Goal: Information Seeking & Learning: Compare options

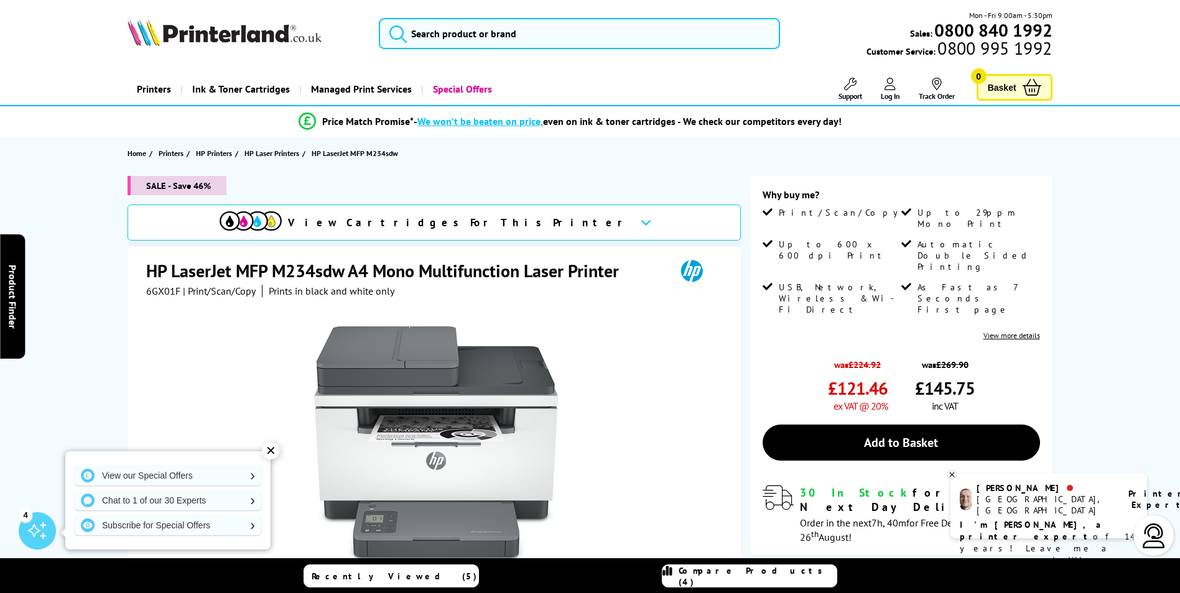
click at [715, 566] on link "Compare Products (4)" at bounding box center [749, 576] width 175 height 23
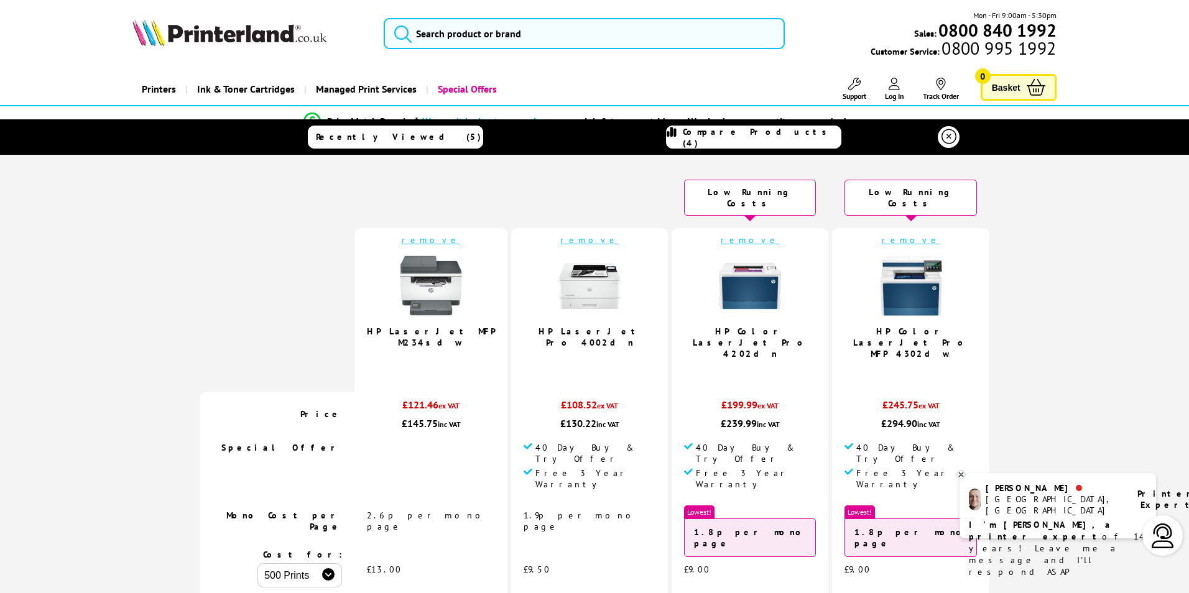
click at [640, 326] on link "HP LaserJet Pro 4002dn" at bounding box center [590, 337] width 102 height 22
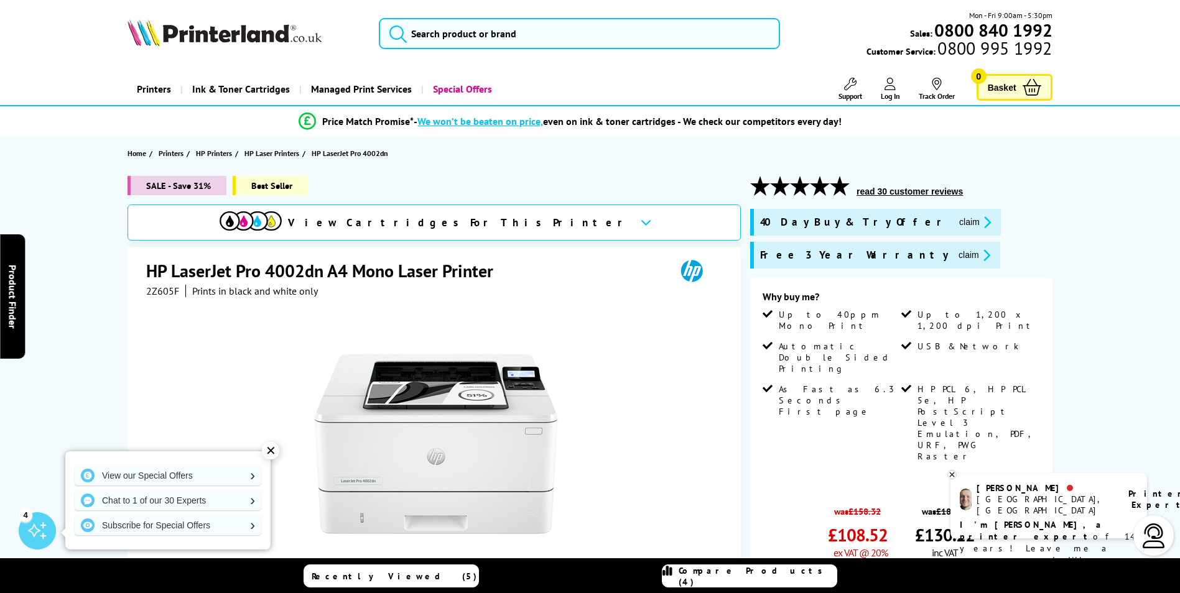
click at [165, 291] on span "2Z605F" at bounding box center [162, 291] width 33 height 12
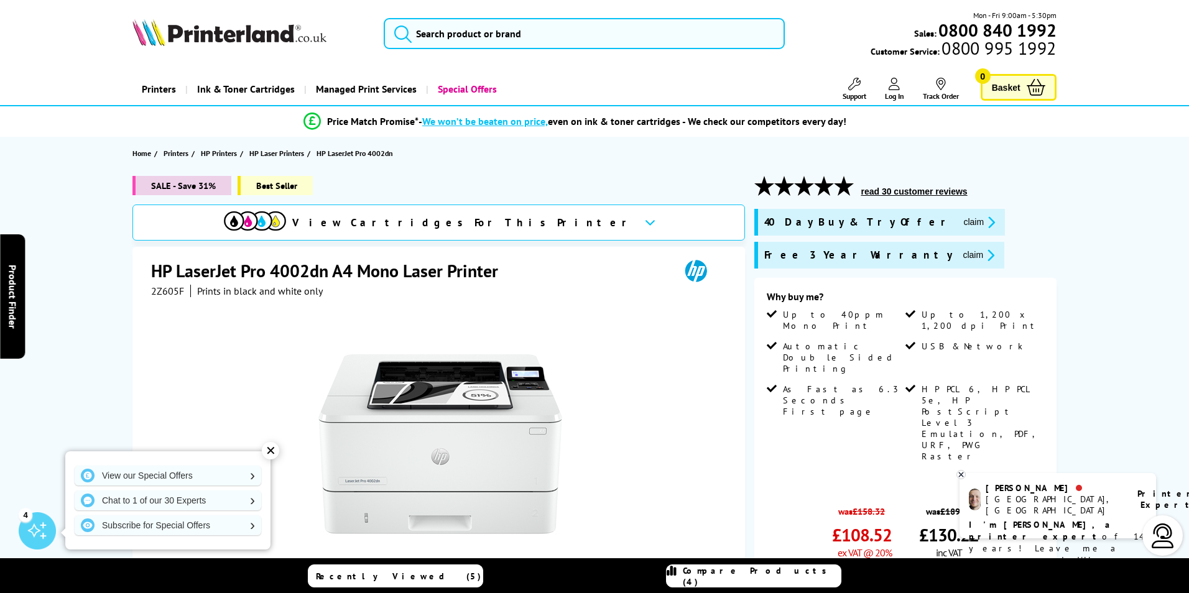
click at [0, 0] on div "Great service. Unbeatable prices. We've got you covered. Great service. Unbeata…" at bounding box center [0, 0] width 0 height 0
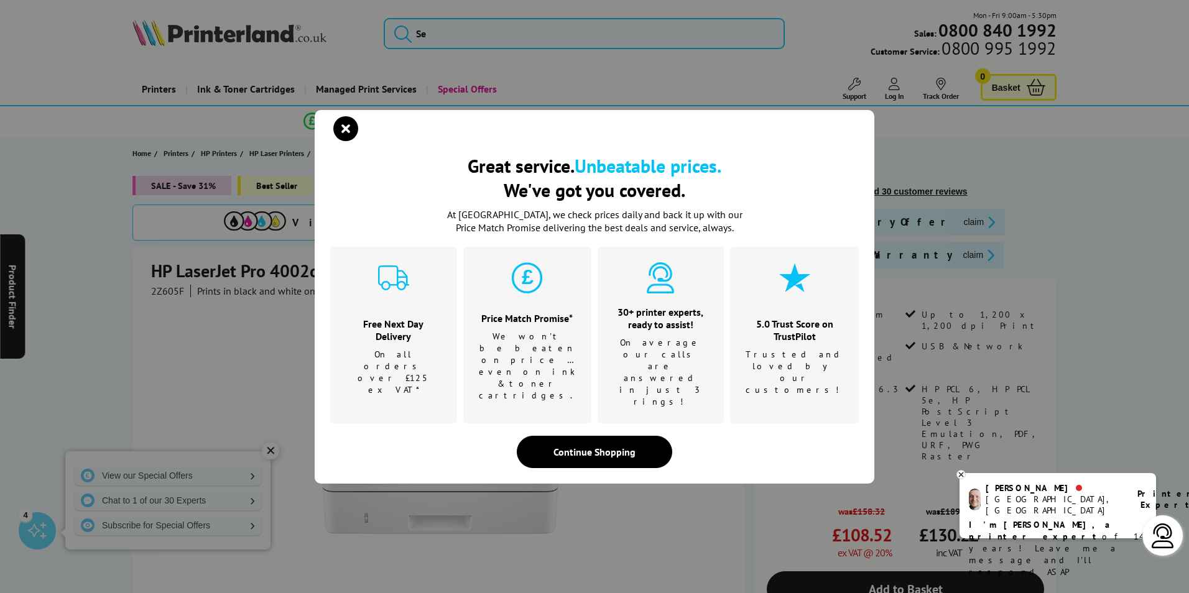
drag, startPoint x: 590, startPoint y: 90, endPoint x: 492, endPoint y: 100, distance: 98.7
click at [575, 88] on div "Great service. Unbeatable prices. We've got you covered. Great service. Unbeata…" at bounding box center [594, 296] width 1189 height 593
click at [345, 141] on icon "close modal" at bounding box center [345, 128] width 25 height 25
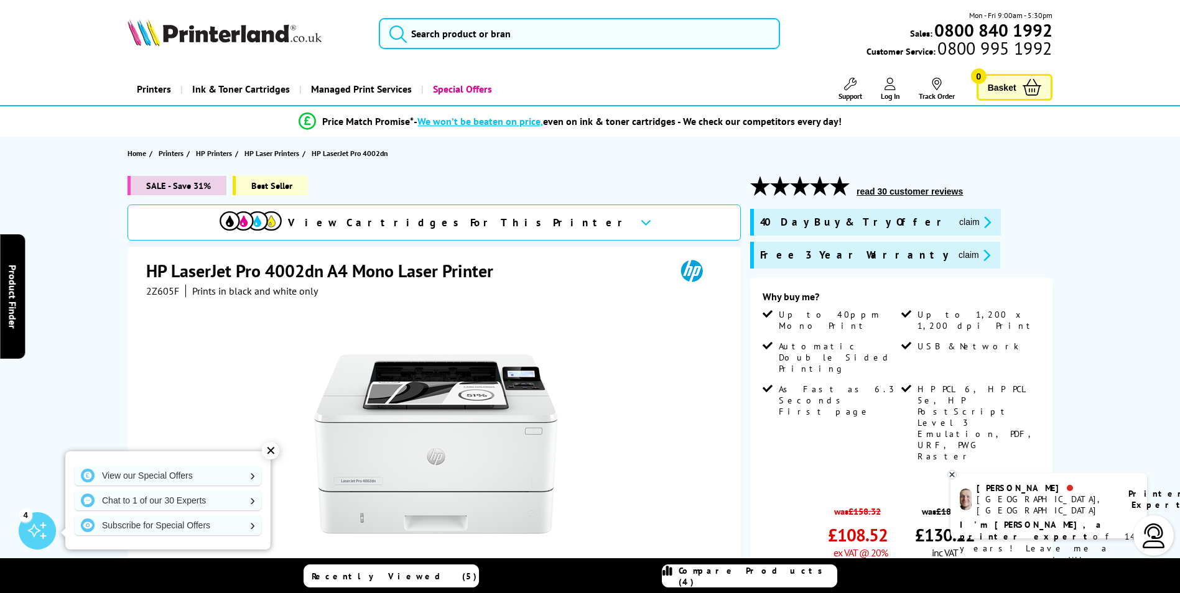
click at [151, 292] on span "2Z605F" at bounding box center [162, 291] width 33 height 12
copy span "2Z605F"
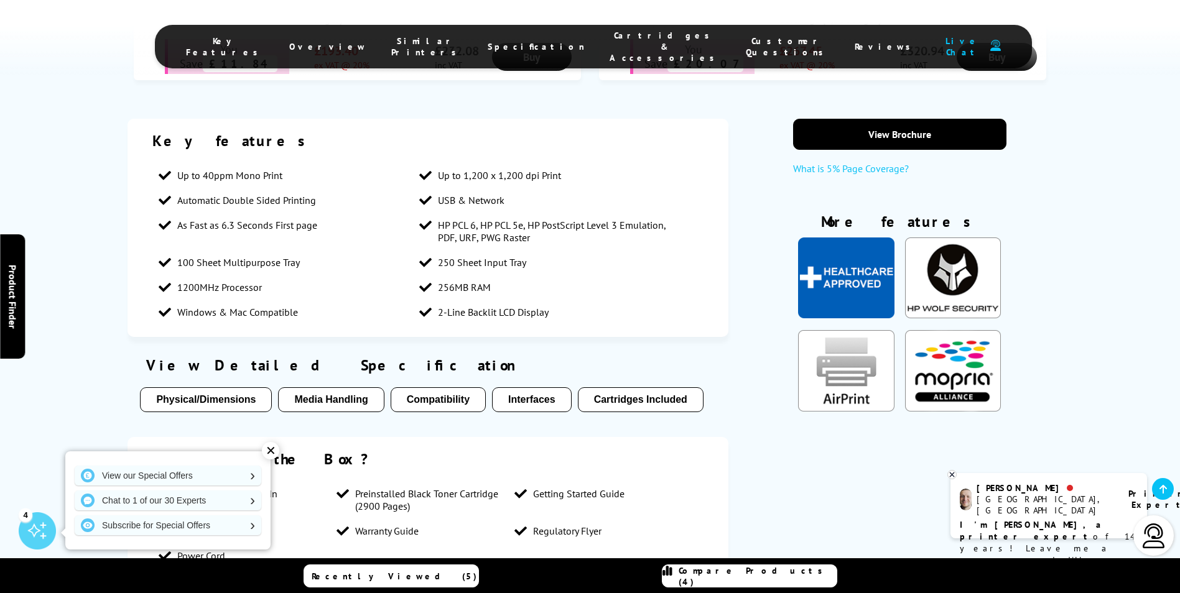
scroll to position [933, 0]
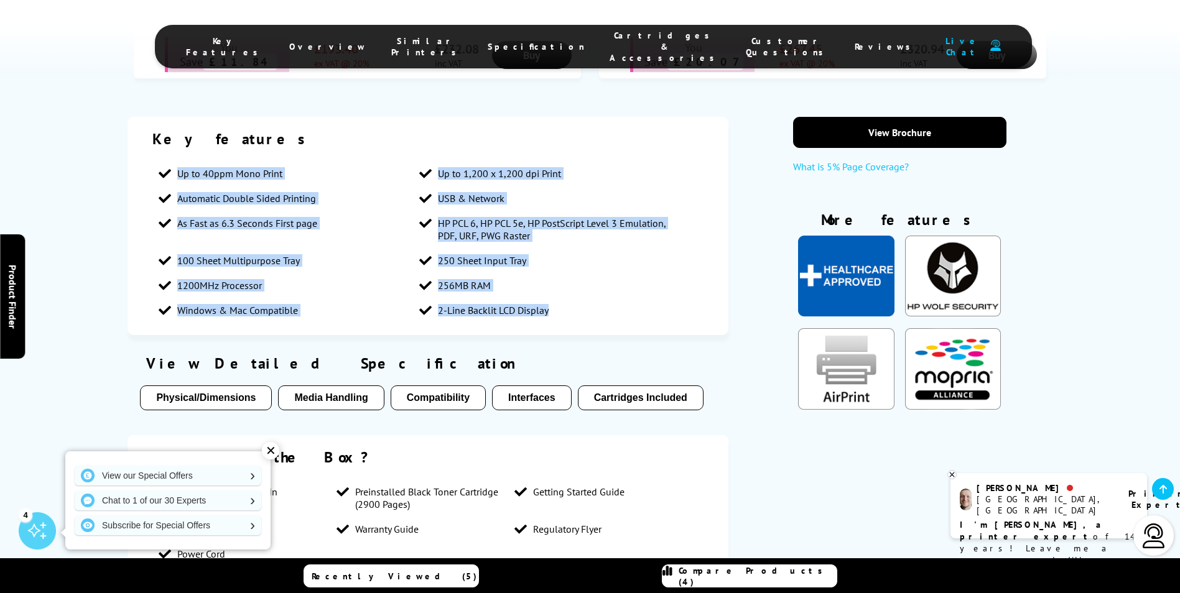
drag, startPoint x: 176, startPoint y: 120, endPoint x: 580, endPoint y: 277, distance: 433.8
click at [580, 277] on div "Key features Up to 40ppm Mono Print Up to 1,200 x 1,200 dpi Print Automatic Dou…" at bounding box center [427, 226] width 601 height 218
copy ul "Up to 40ppm Mono Print Up to 1,200 x 1,200 dpi Print Automatic Double Sided Pri…"
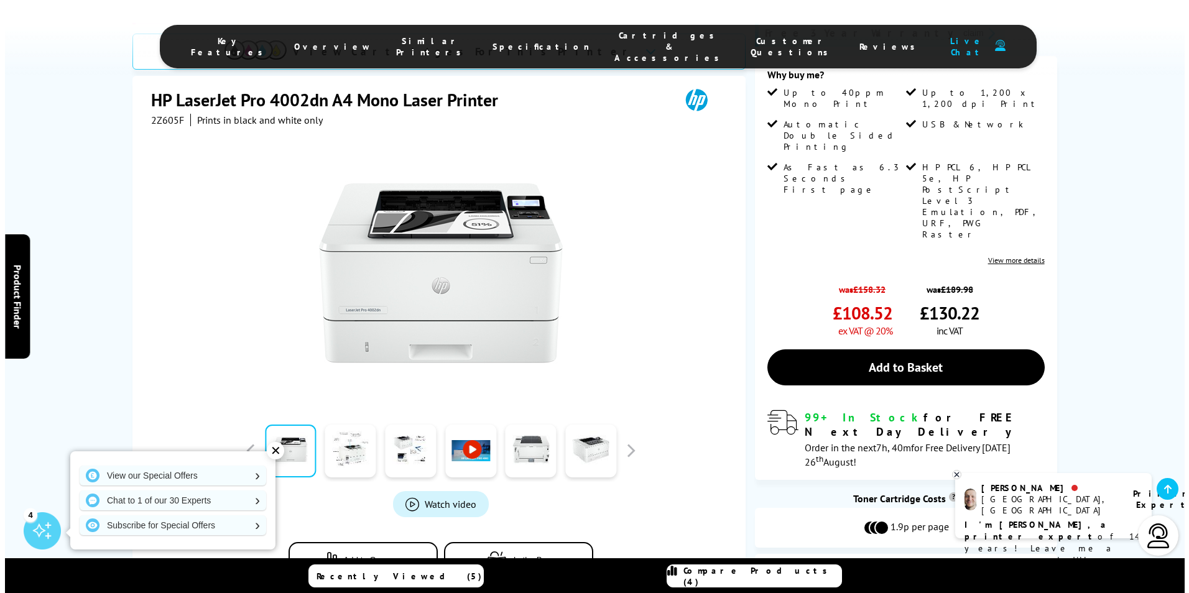
scroll to position [0, 0]
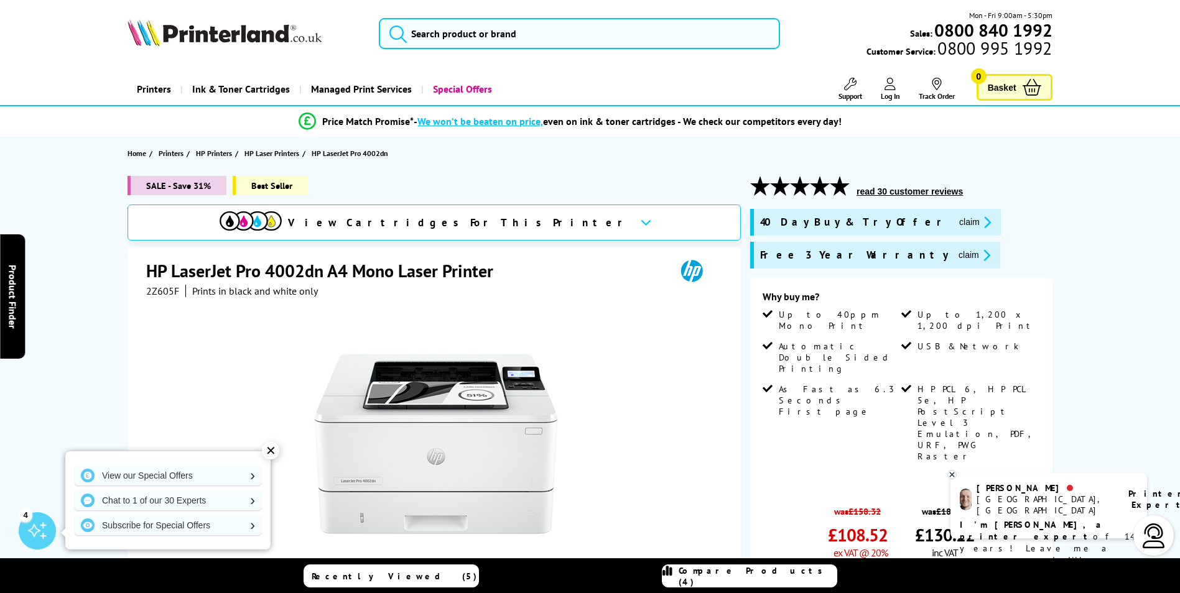
click at [693, 575] on link "Compare Products (4)" at bounding box center [749, 576] width 175 height 23
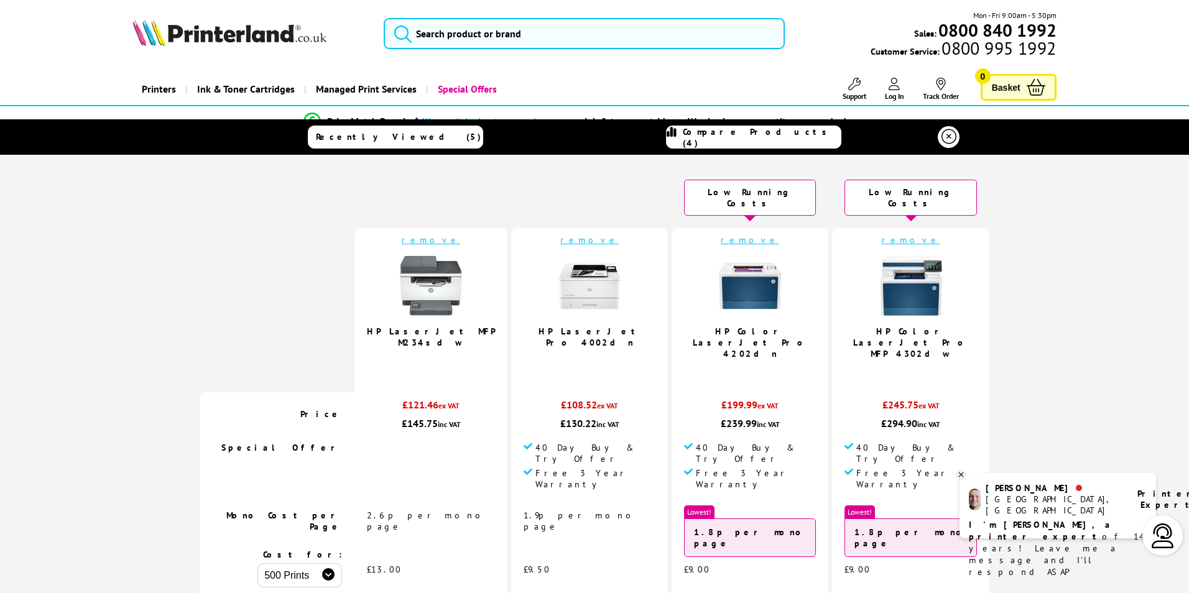
click at [780, 312] on td "remove HP Color LaserJet Pro 4202dn 4.5 / 5" at bounding box center [750, 310] width 157 height 164
click at [780, 326] on link "HP Color LaserJet Pro 4202dn" at bounding box center [750, 343] width 115 height 34
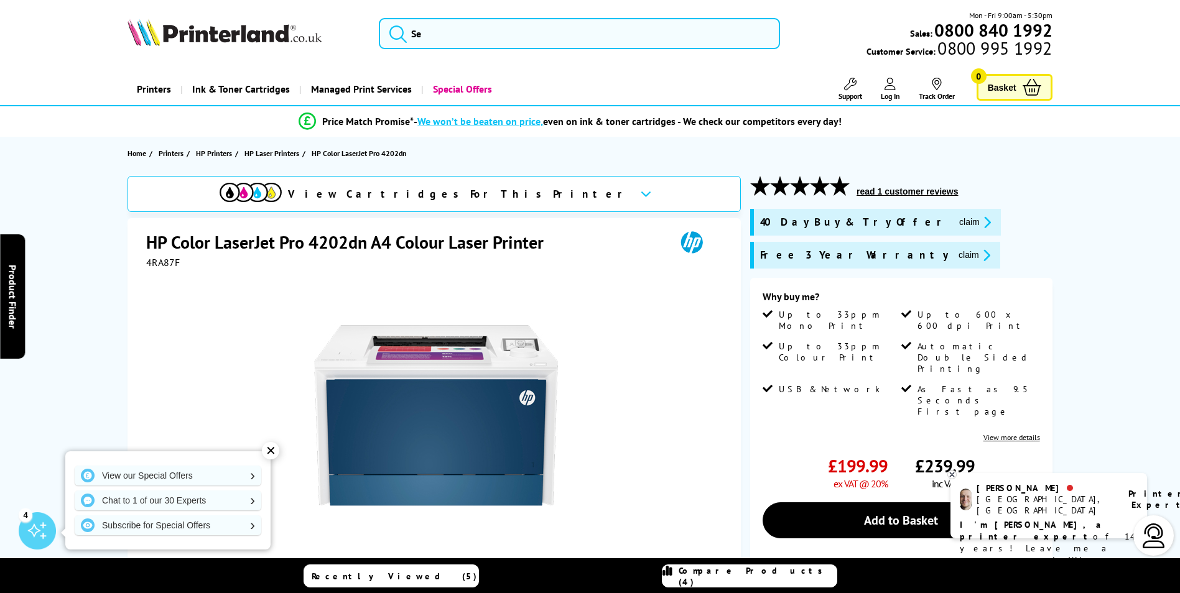
click at [745, 571] on span "Compare Products (4)" at bounding box center [757, 576] width 158 height 22
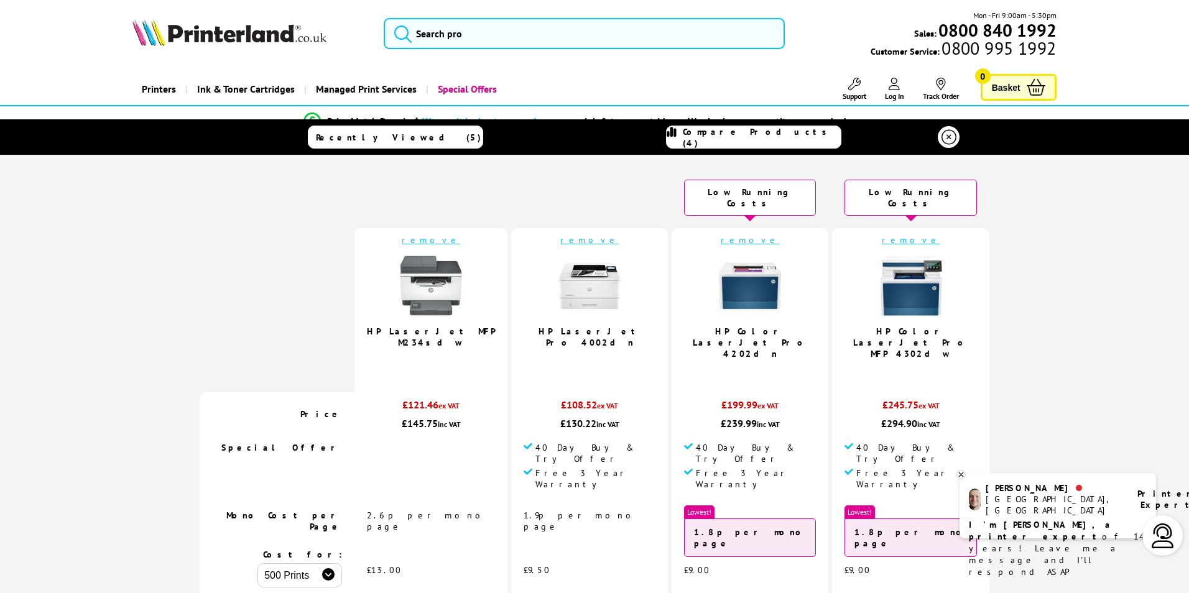
click at [911, 326] on link "HP Color LaserJet Pro MFP 4302dw" at bounding box center [910, 343] width 115 height 34
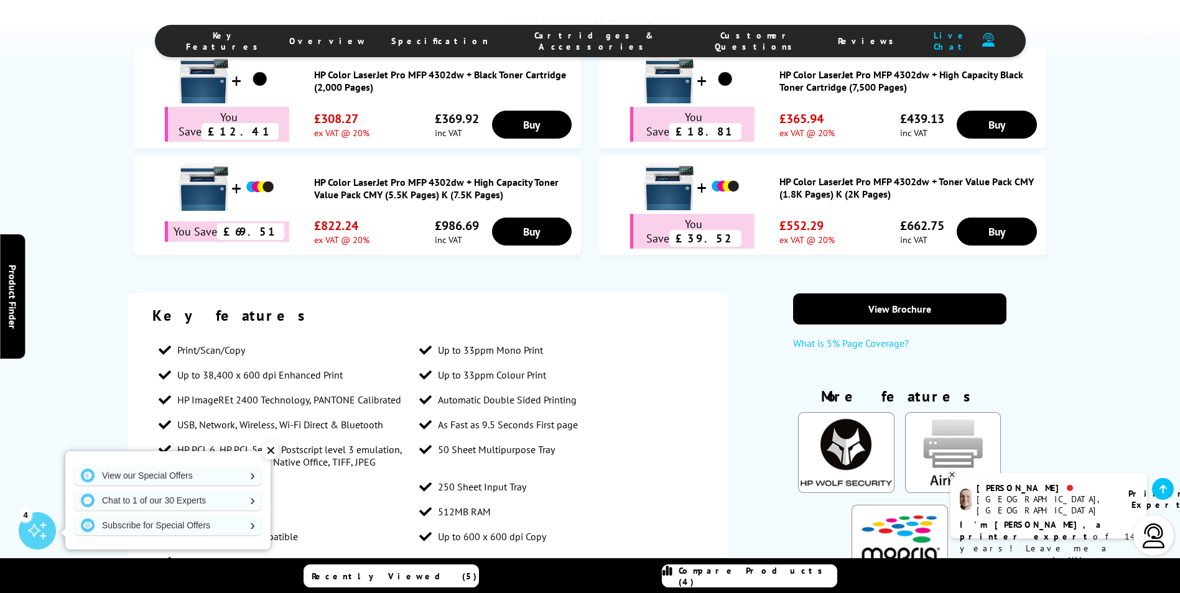
scroll to position [1057, 0]
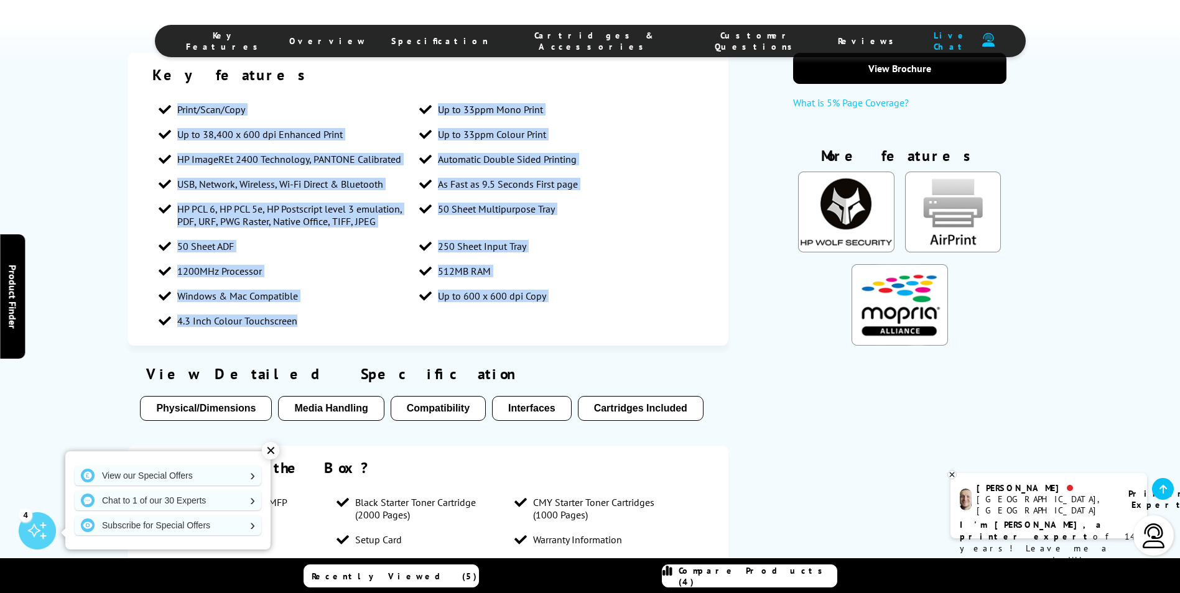
drag, startPoint x: 175, startPoint y: 93, endPoint x: 305, endPoint y: 313, distance: 255.7
click at [305, 313] on ul "Print/Scan/Copy Up to 33ppm Mono Print Up to 38,400 x 600 dpi Enhanced Print Up…" at bounding box center [427, 215] width 551 height 236
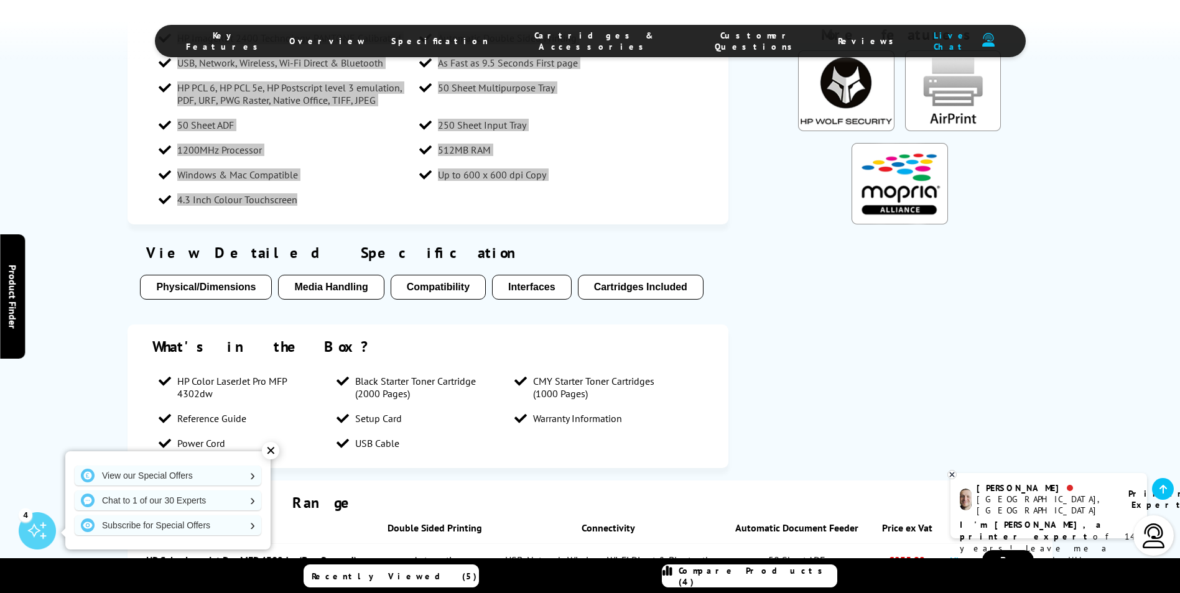
scroll to position [1119, 0]
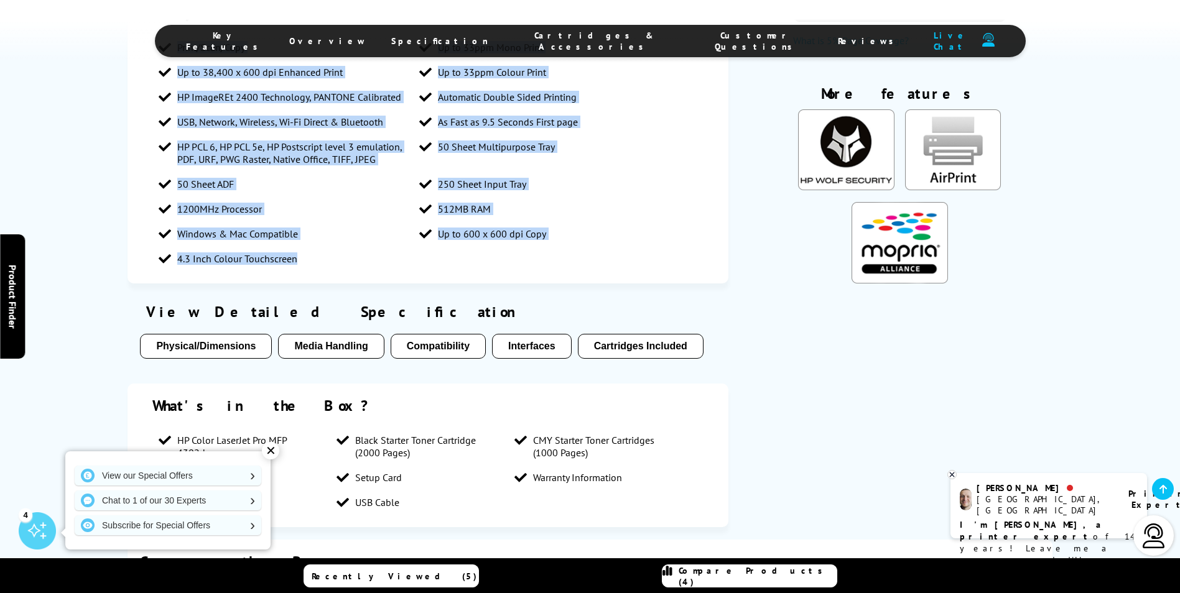
click at [217, 227] on li "Windows & Mac Compatible" at bounding box center [282, 233] width 261 height 25
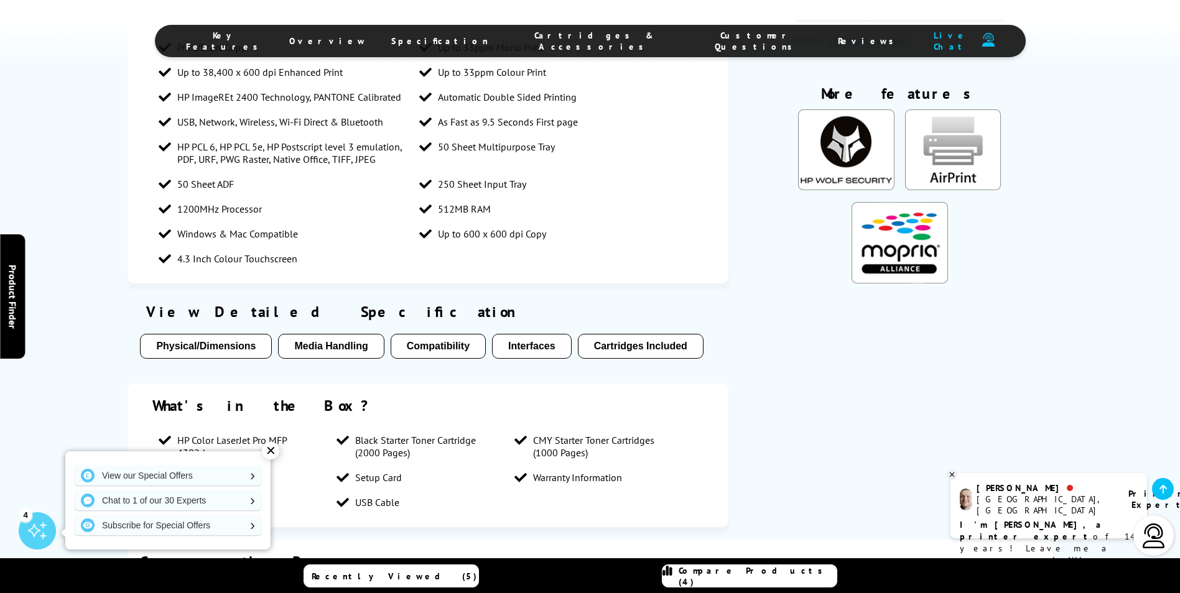
drag, startPoint x: 218, startPoint y: 226, endPoint x: 211, endPoint y: 215, distance: 12.9
click at [216, 228] on span "Windows & Mac Compatible" at bounding box center [237, 234] width 121 height 12
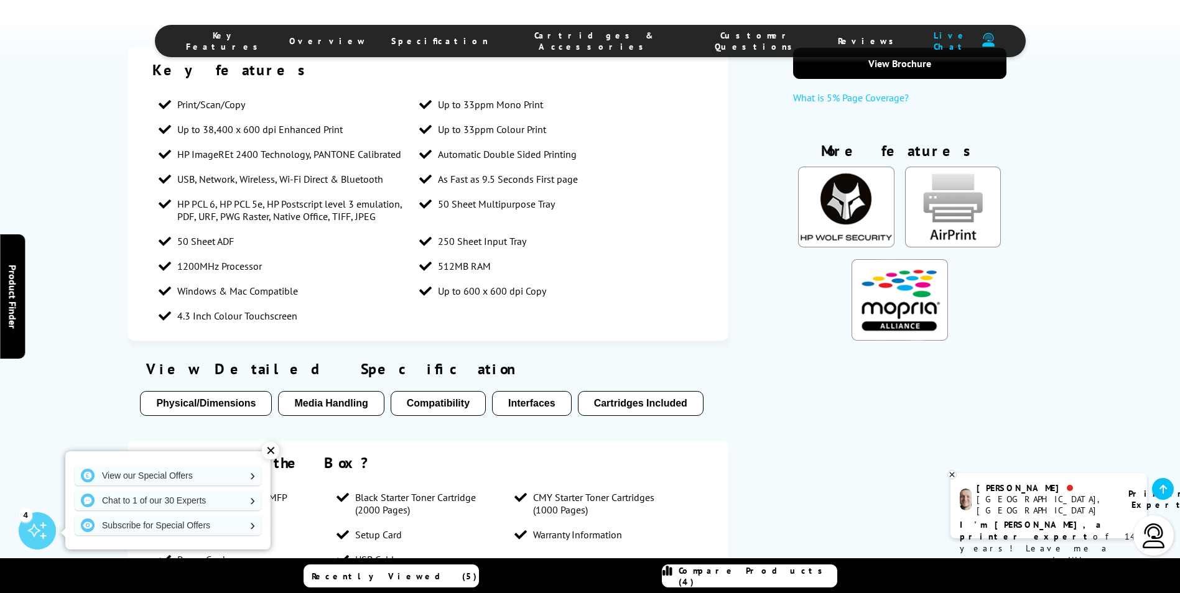
scroll to position [871, 0]
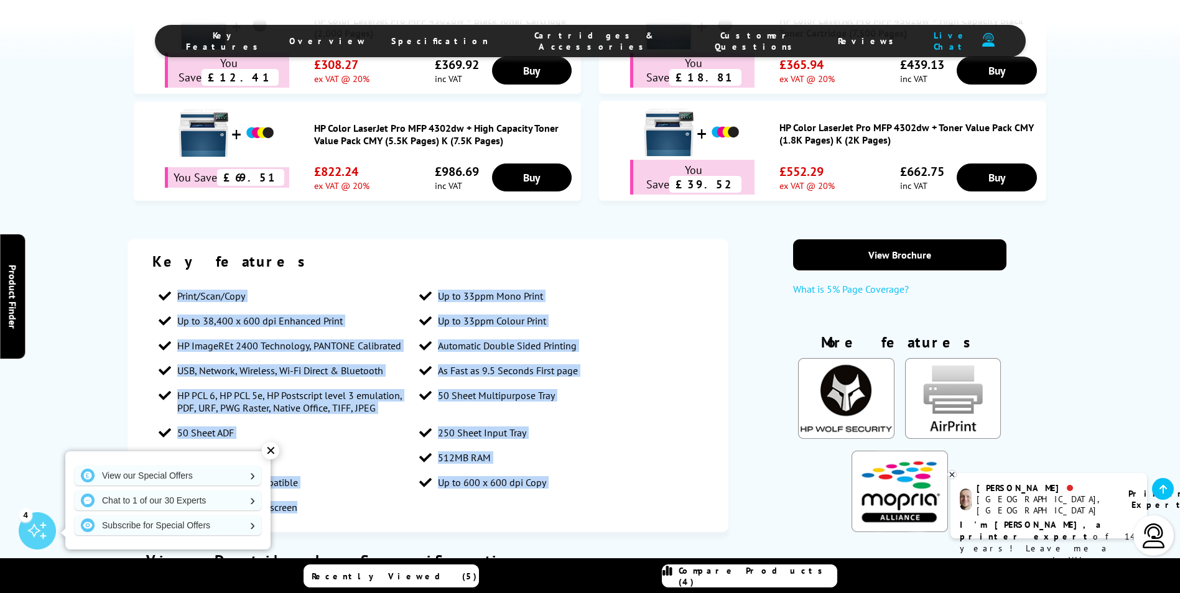
drag, startPoint x: 174, startPoint y: 282, endPoint x: 377, endPoint y: 501, distance: 298.3
click at [377, 501] on ul "Print/Scan/Copy Up to 33ppm Mono Print Up to 38,400 x 600 dpi Enhanced Print Up…" at bounding box center [427, 402] width 551 height 236
drag, startPoint x: 377, startPoint y: 501, endPoint x: 282, endPoint y: 380, distance: 153.7
copy ul "Print/Scan/Copy Up to 33ppm Mono Print Up to 38,400 x 600 dpi Enhanced Print Up…"
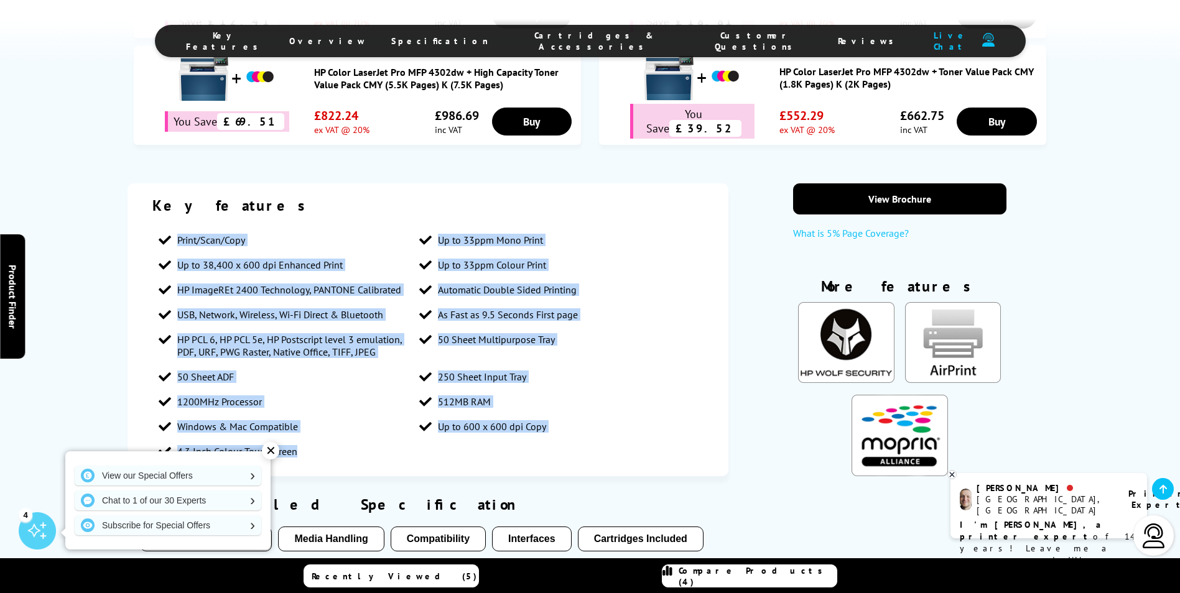
click at [372, 389] on li "1200MHz Processor" at bounding box center [282, 401] width 261 height 25
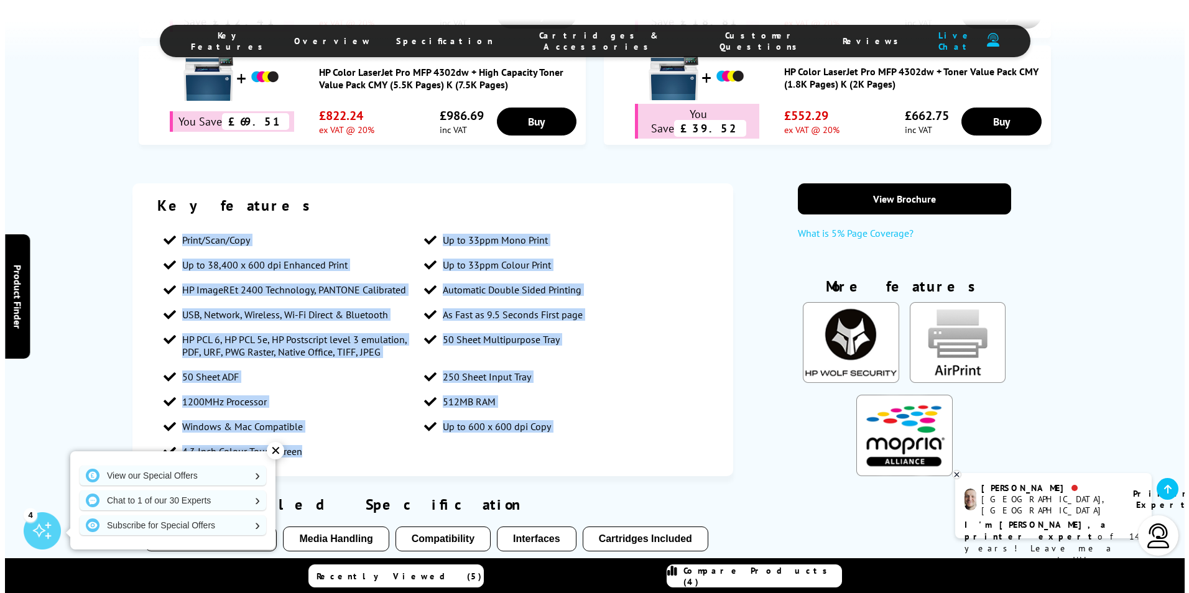
scroll to position [995, 0]
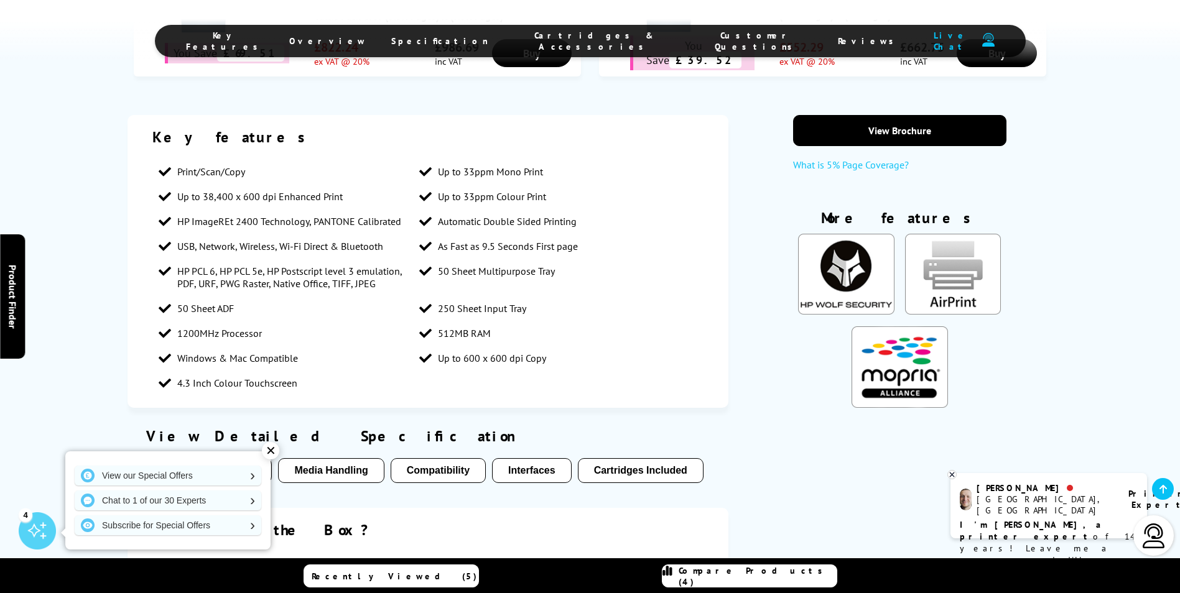
click at [274, 445] on div "✕" at bounding box center [270, 450] width 17 height 17
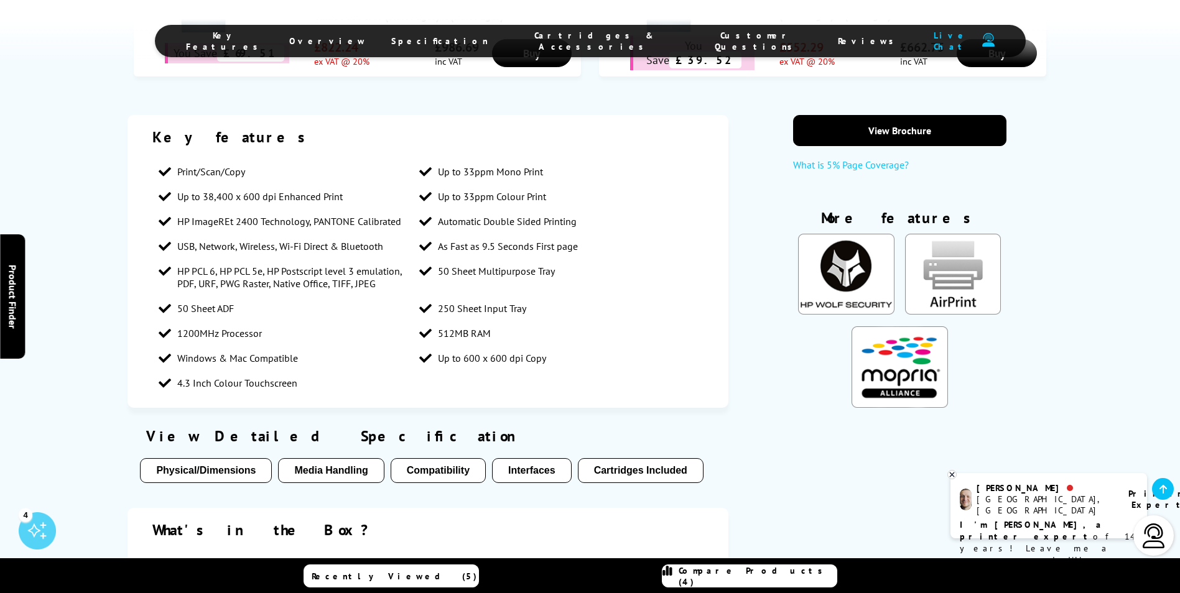
click at [721, 584] on link "Compare Products (4)" at bounding box center [749, 576] width 175 height 23
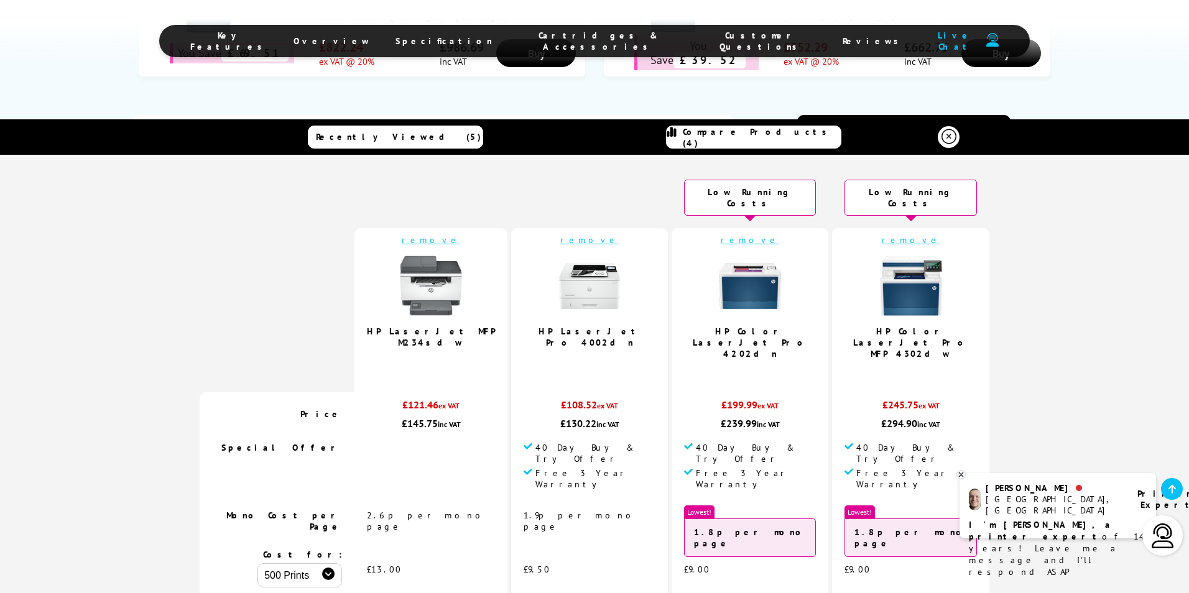
click at [479, 326] on link "HP LaserJet MFP M234sdw" at bounding box center [431, 337] width 128 height 22
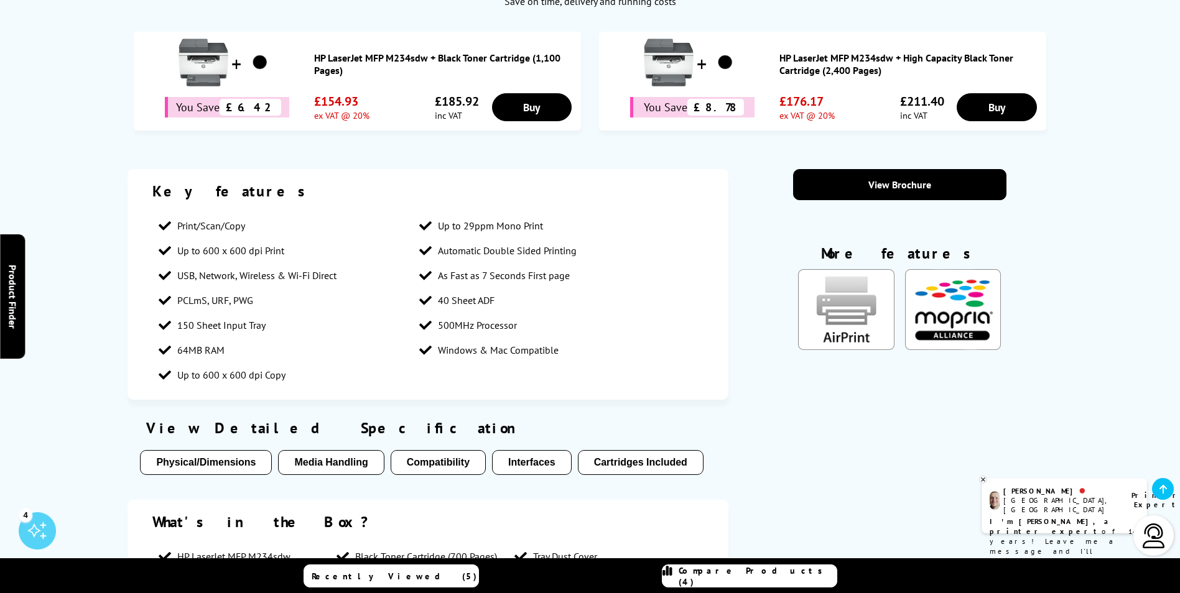
scroll to position [808, 0]
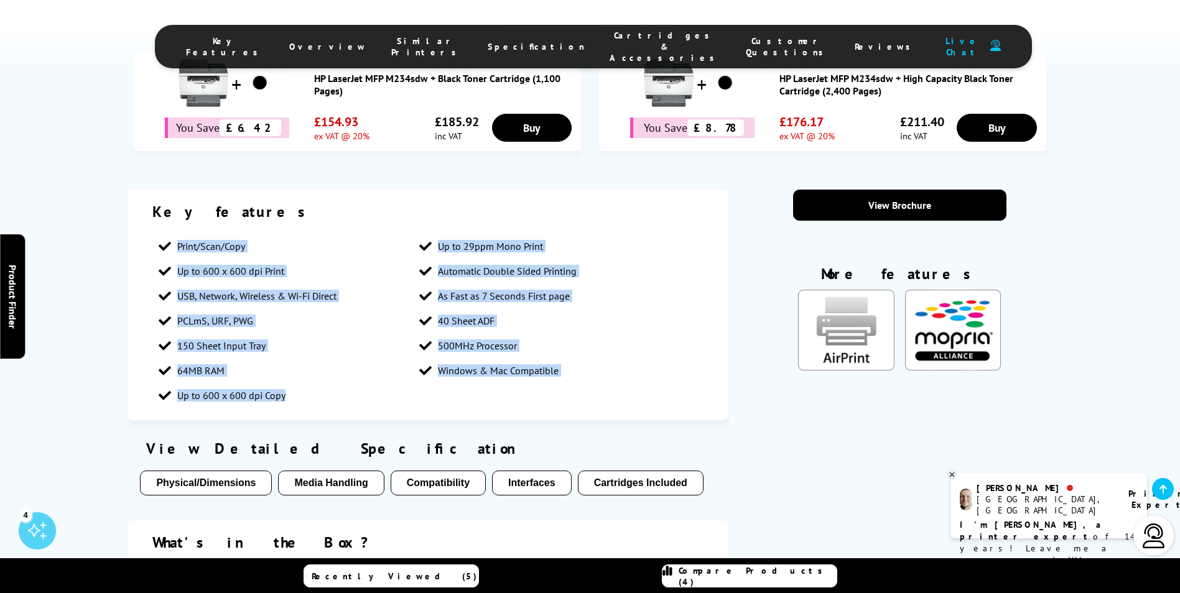
drag, startPoint x: 175, startPoint y: 240, endPoint x: 328, endPoint y: 397, distance: 219.0
click at [328, 397] on ul "Print/Scan/Copy Up to 29ppm Mono Print Up to 600 x 600 dpi Print Automatic Doub…" at bounding box center [427, 321] width 551 height 174
click at [724, 565] on link "Compare Products (4)" at bounding box center [749, 576] width 175 height 23
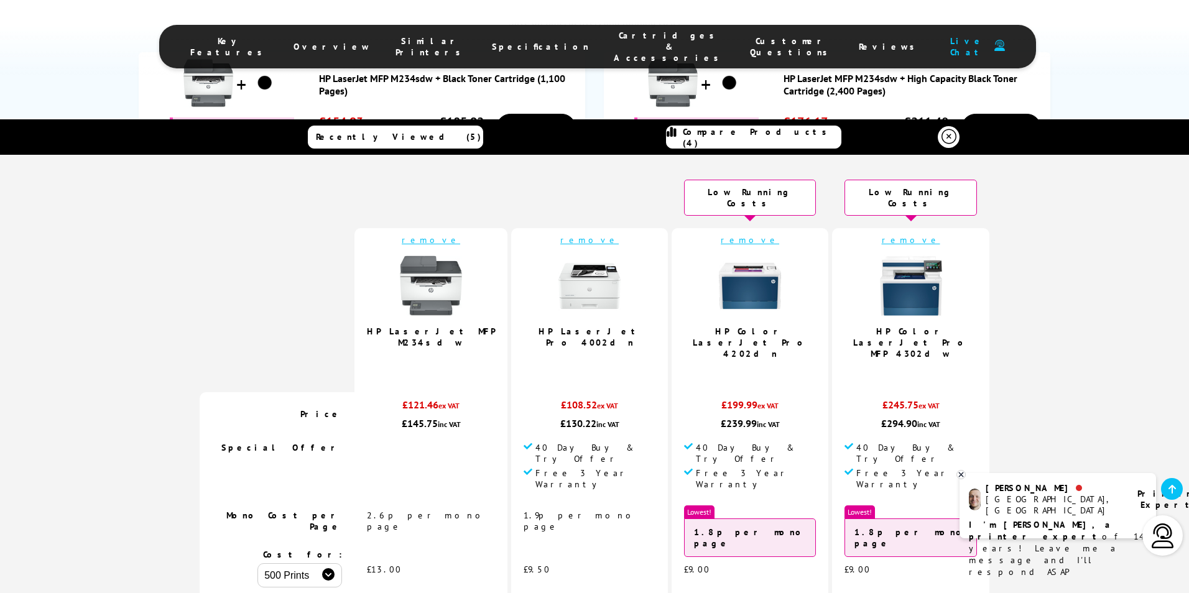
drag, startPoint x: 759, startPoint y: 323, endPoint x: 807, endPoint y: 322, distance: 47.9
click at [759, 326] on link "HP Color LaserJet Pro 4202dn" at bounding box center [750, 343] width 115 height 34
click at [858, 326] on link "HP Color LaserJet Pro MFP 4302dw" at bounding box center [910, 343] width 115 height 34
click at [460, 326] on link "HP LaserJet MFP M234sdw" at bounding box center [431, 337] width 128 height 22
click at [215, 107] on img at bounding box center [208, 83] width 50 height 50
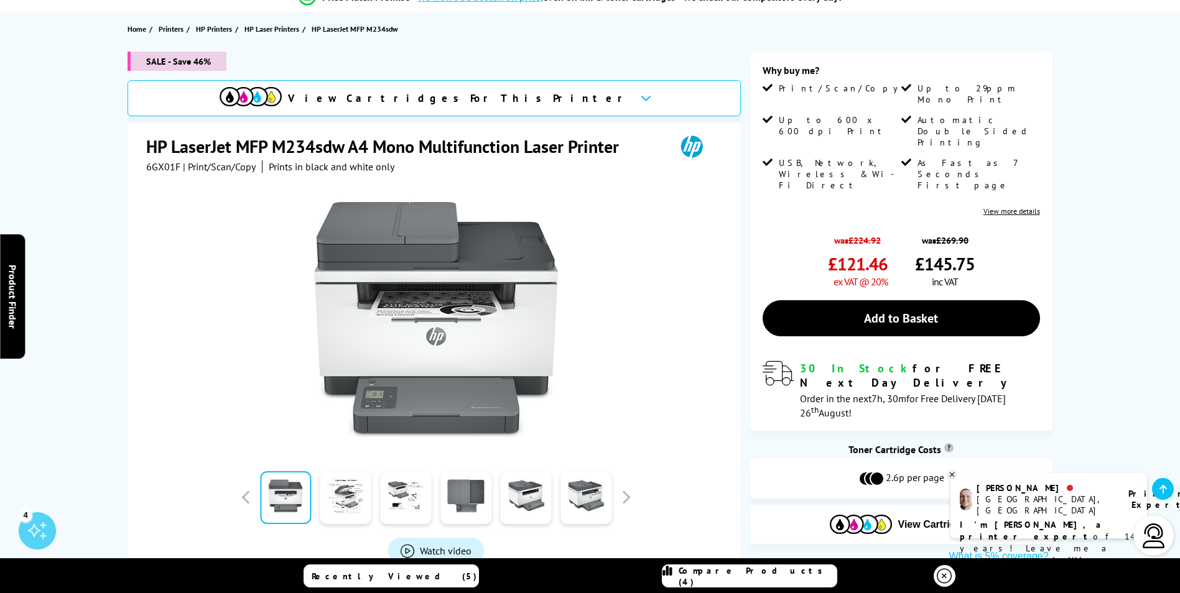
scroll to position [0, 0]
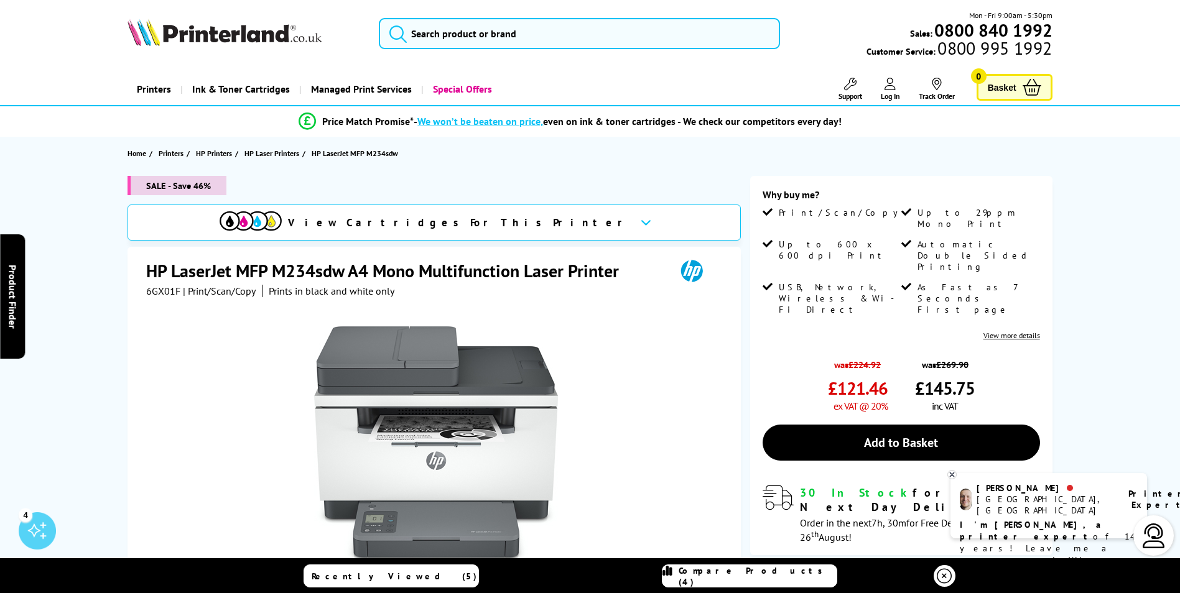
click at [213, 24] on img at bounding box center [224, 32] width 194 height 27
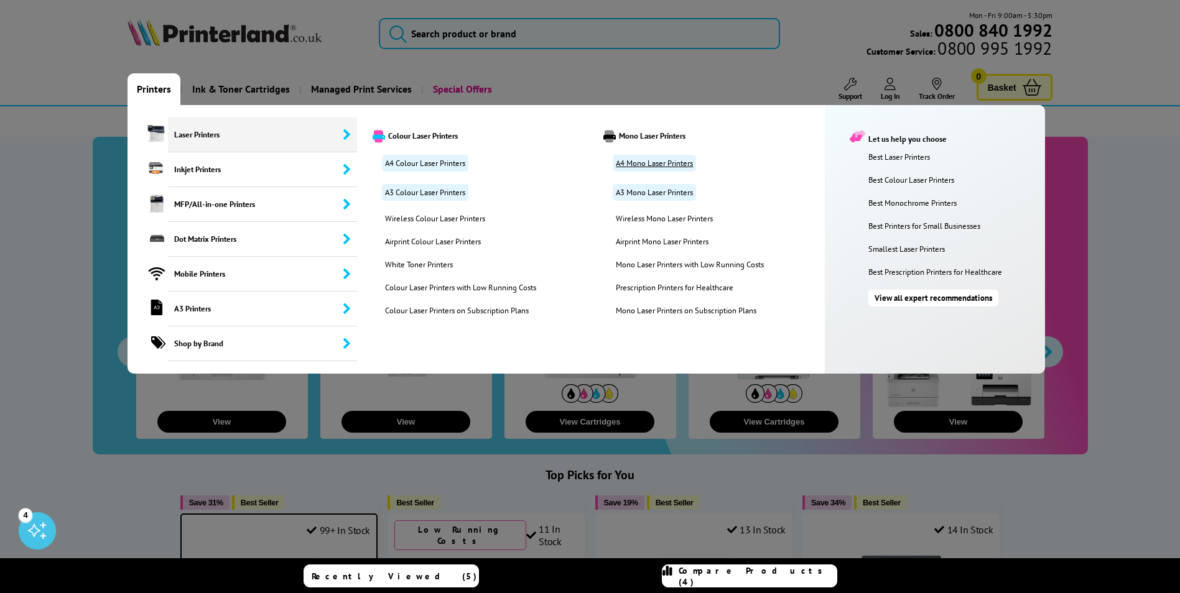
click at [678, 164] on link "A4 Mono Laser Printers" at bounding box center [654, 163] width 83 height 17
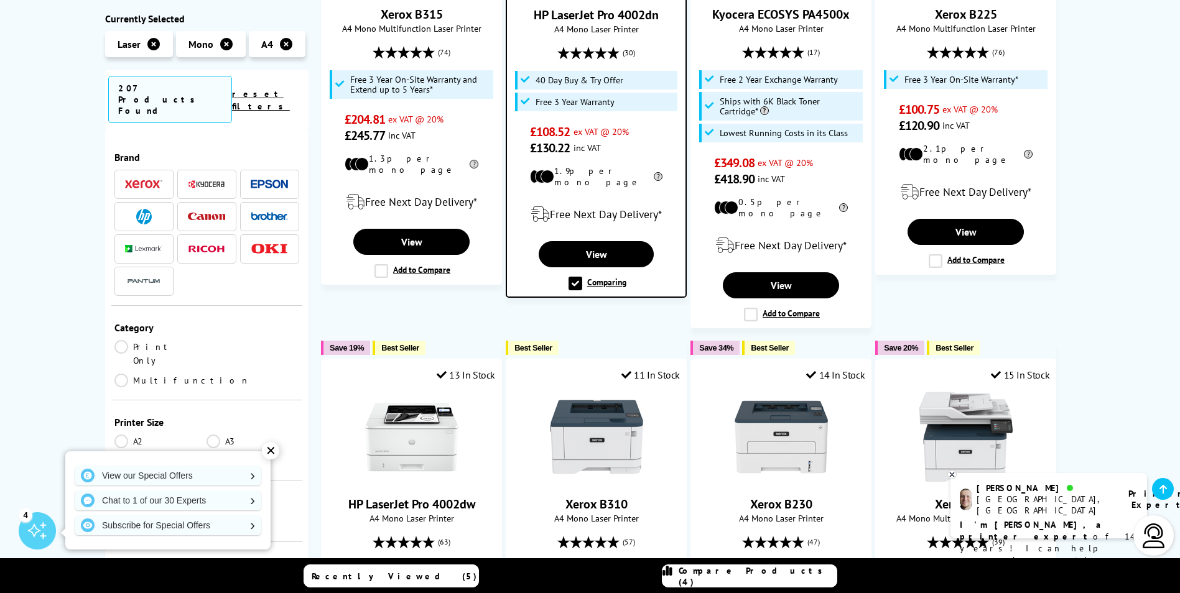
scroll to position [622, 0]
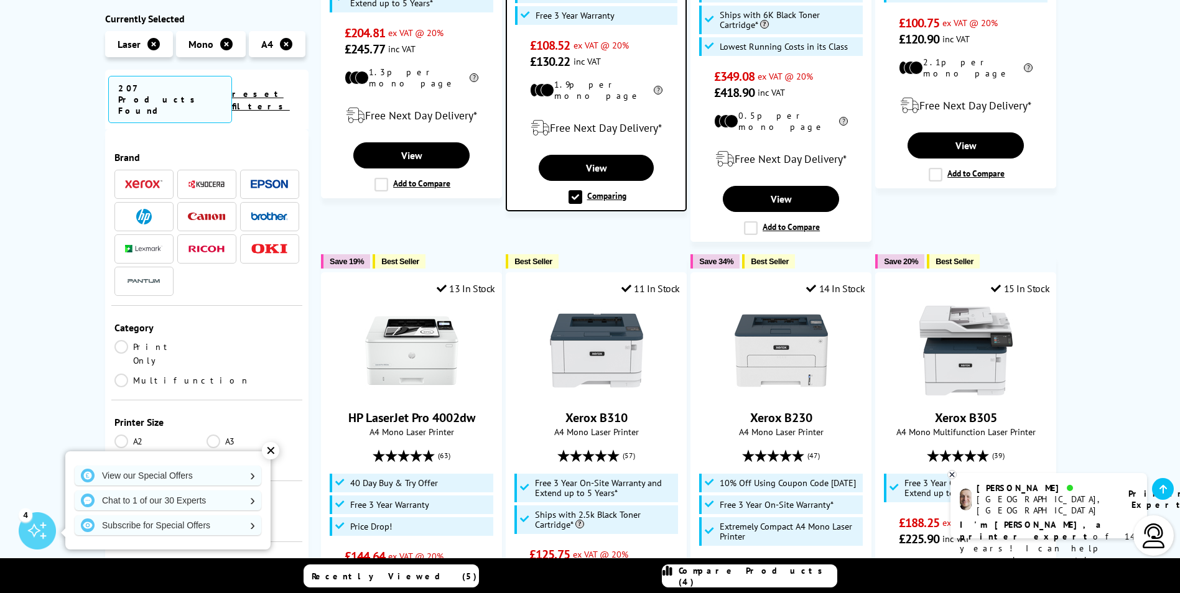
click at [244, 374] on link "Multifunction" at bounding box center [182, 381] width 136 height 14
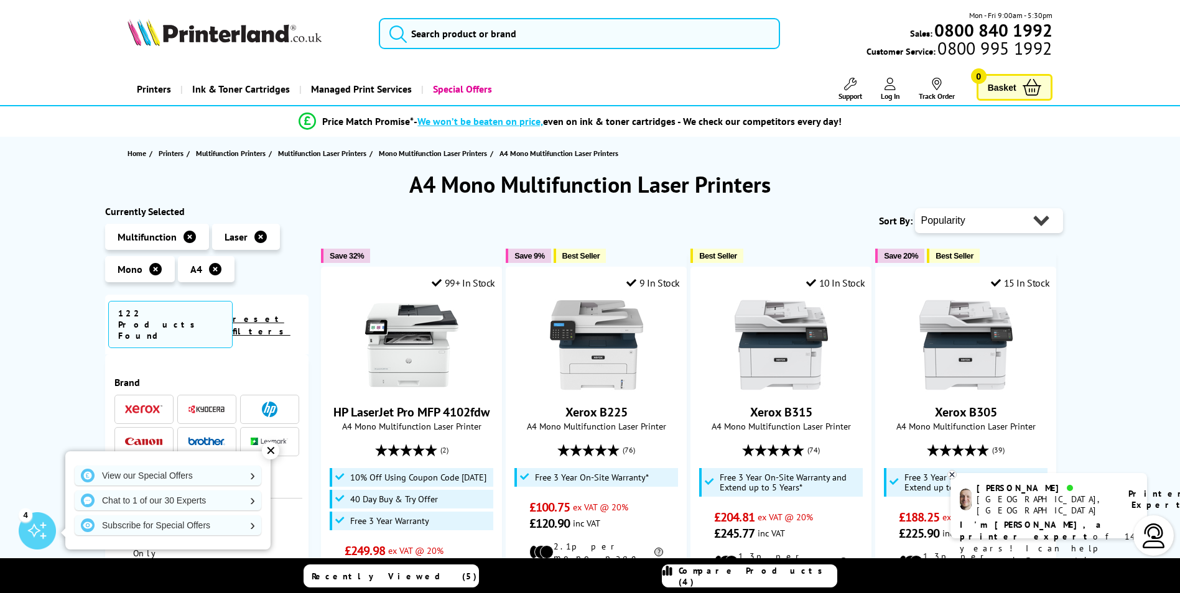
click at [259, 402] on span at bounding box center [269, 410] width 37 height 16
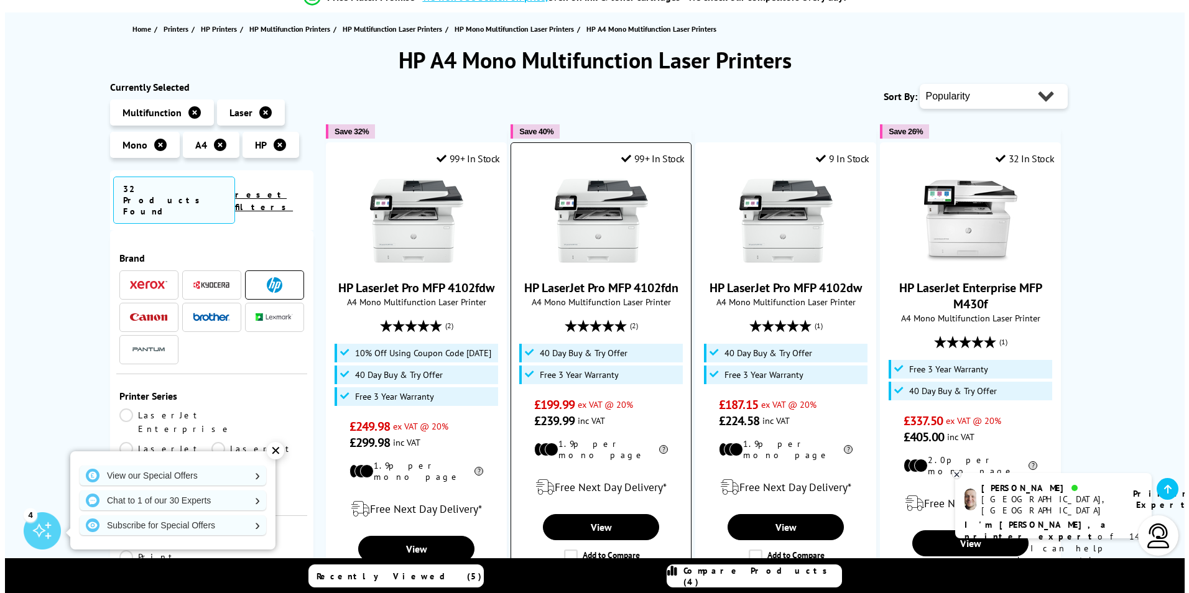
scroll to position [187, 0]
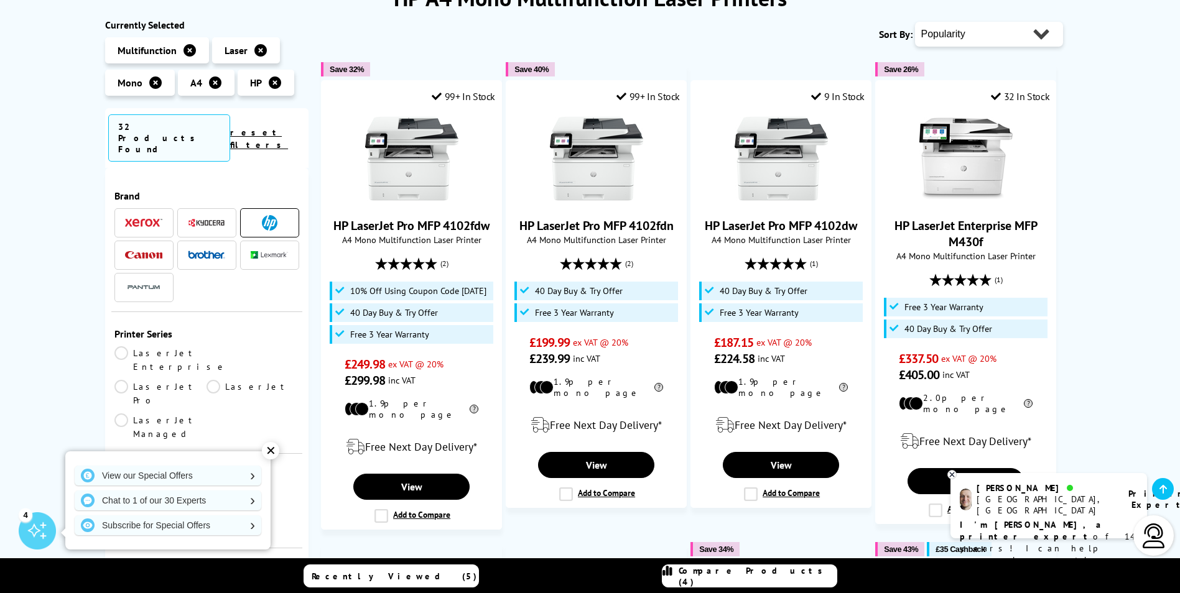
click at [716, 570] on link "Compare Products (4)" at bounding box center [749, 576] width 175 height 23
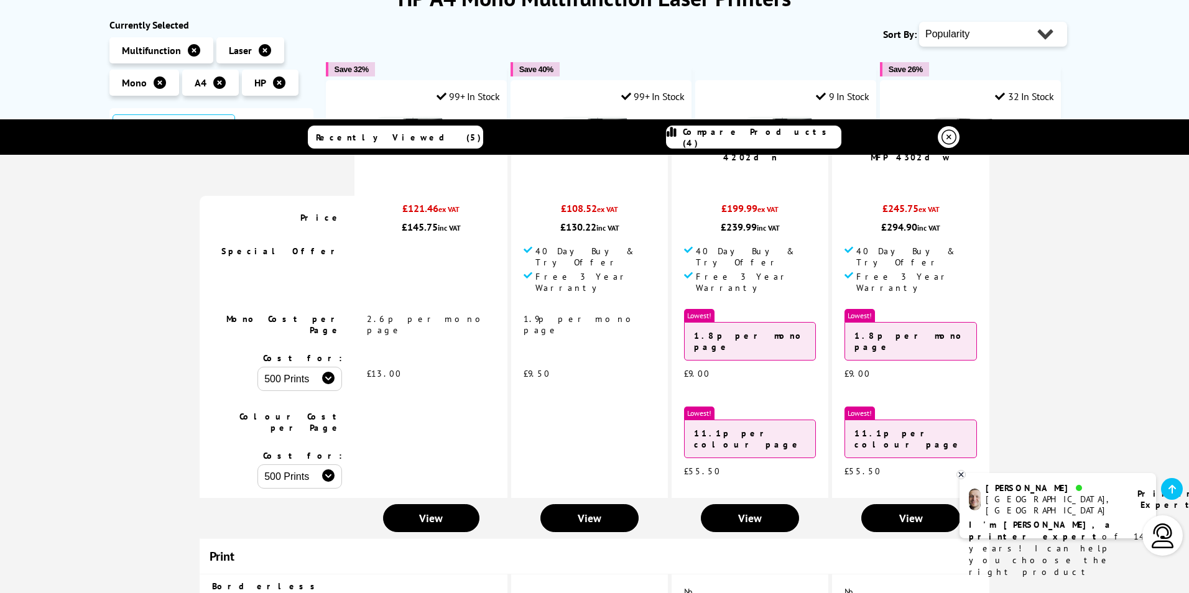
scroll to position [0, 0]
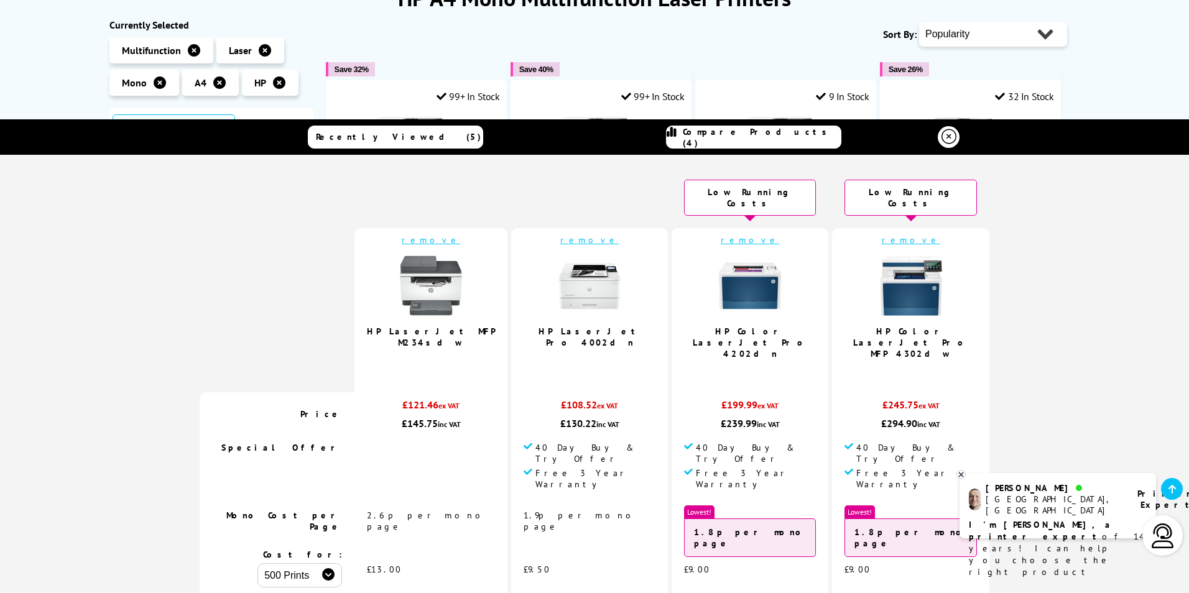
click at [591, 234] on link "remove" at bounding box center [589, 239] width 58 height 11
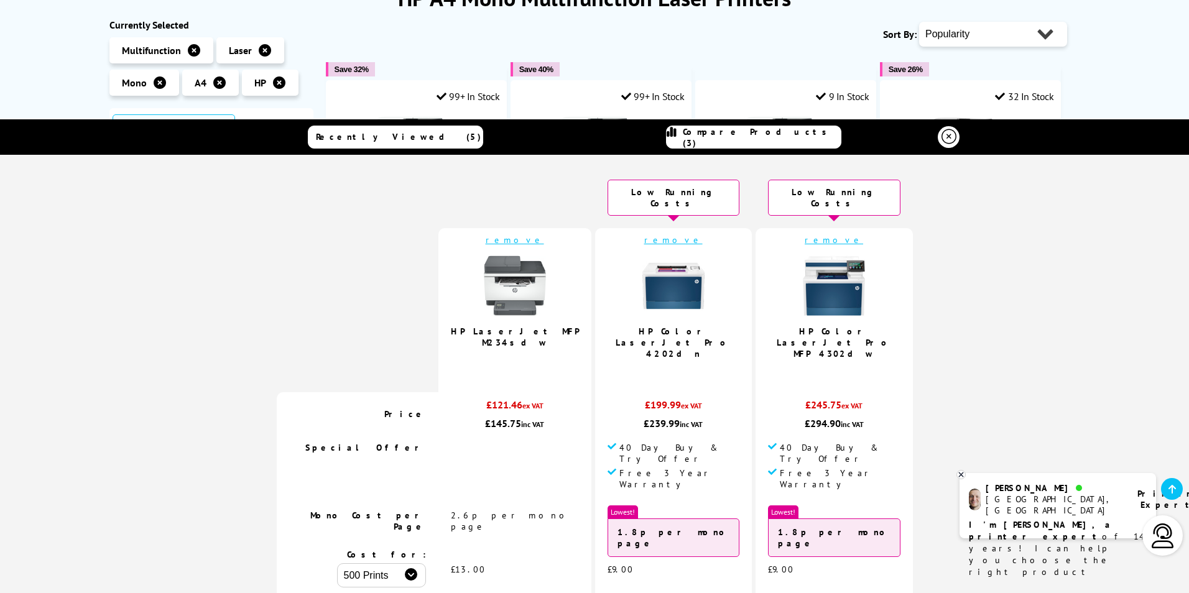
click at [591, 231] on td "remove HP LaserJet MFP M234sdw" at bounding box center [514, 310] width 153 height 164
click at [669, 234] on link "remove" at bounding box center [673, 239] width 58 height 11
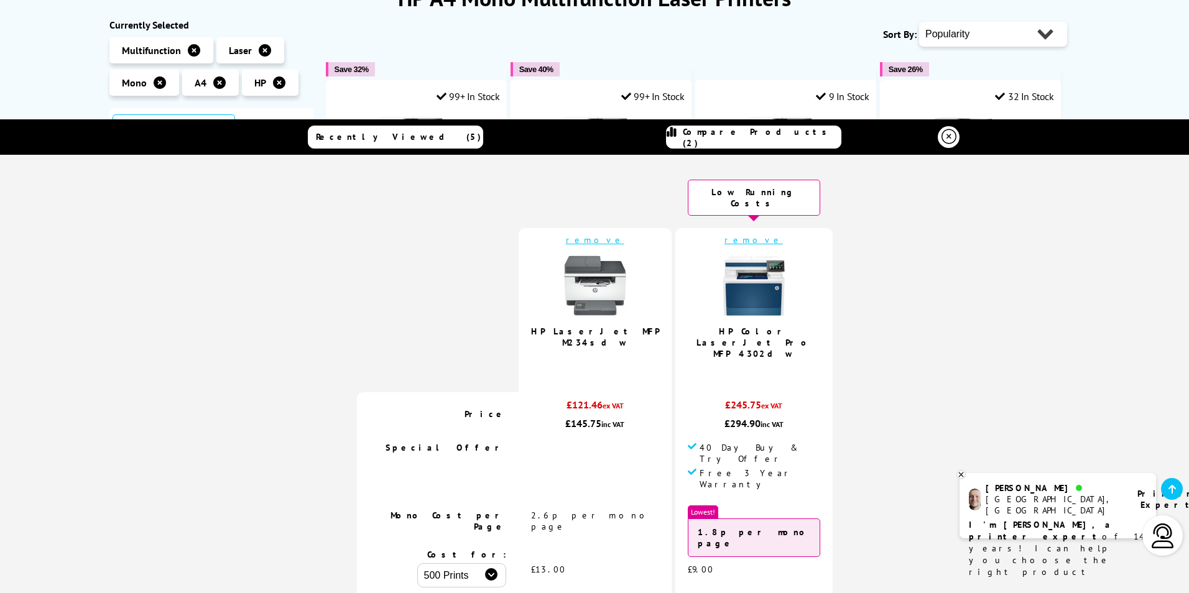
click at [787, 326] on link "HP Color LaserJet Pro MFP 4302dw" at bounding box center [754, 343] width 115 height 34
